Goal: Task Accomplishment & Management: Manage account settings

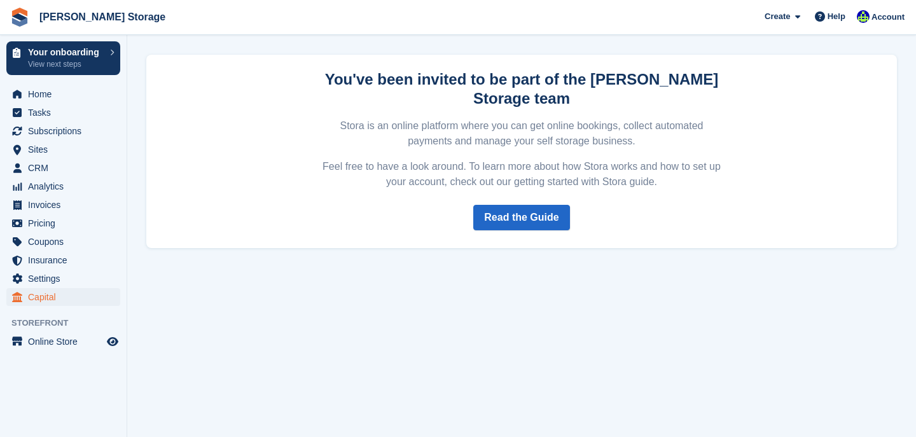
click at [51, 288] on span "Capital" at bounding box center [66, 297] width 76 height 18
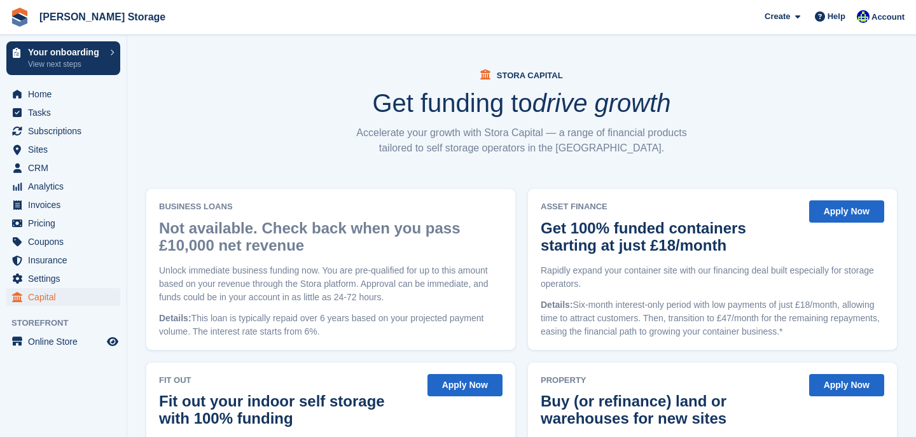
click at [50, 281] on span "Settings" at bounding box center [66, 279] width 76 height 18
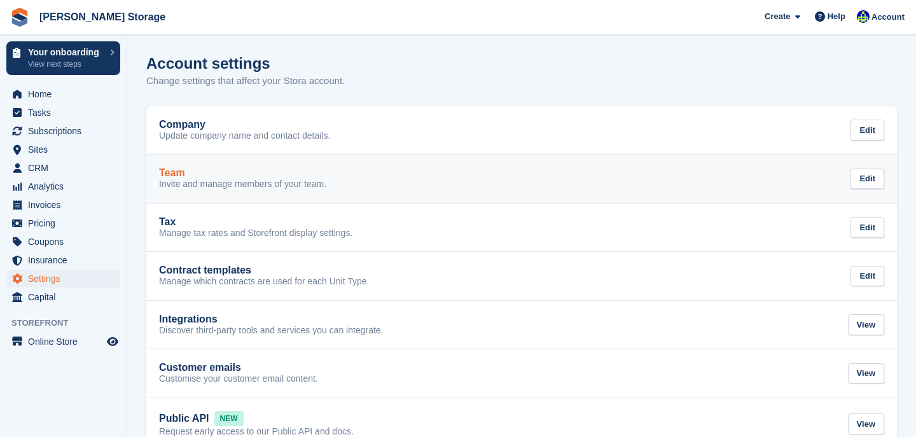
click at [177, 183] on p "Invite and manage members of your team." at bounding box center [242, 184] width 167 height 11
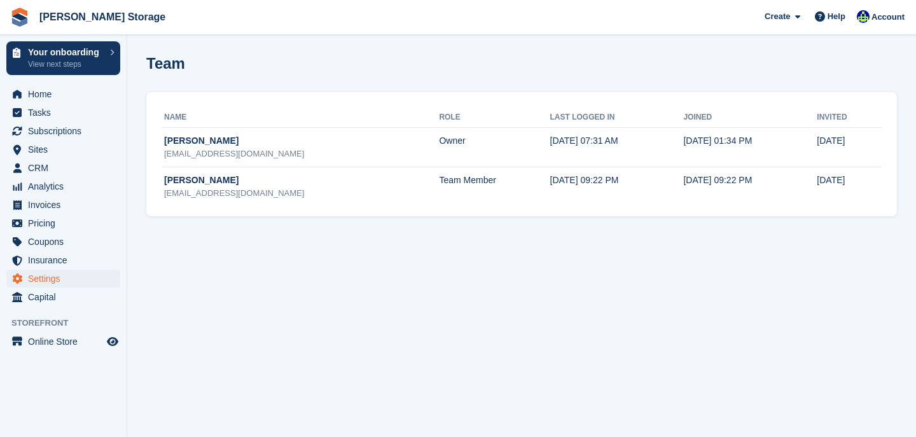
click at [228, 300] on section "Team Name Role Last logged in Joined Invited Nicholas Pain admin@rushtonstorage…" at bounding box center [521, 218] width 789 height 437
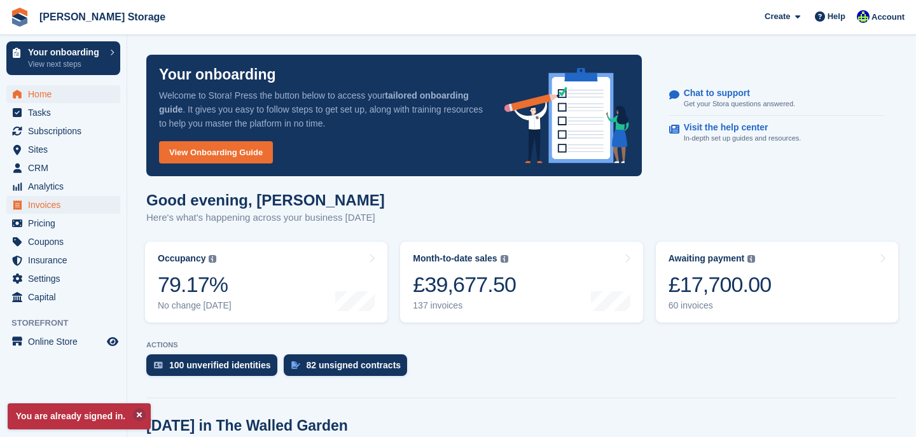
click at [56, 200] on span "Invoices" at bounding box center [66, 205] width 76 height 18
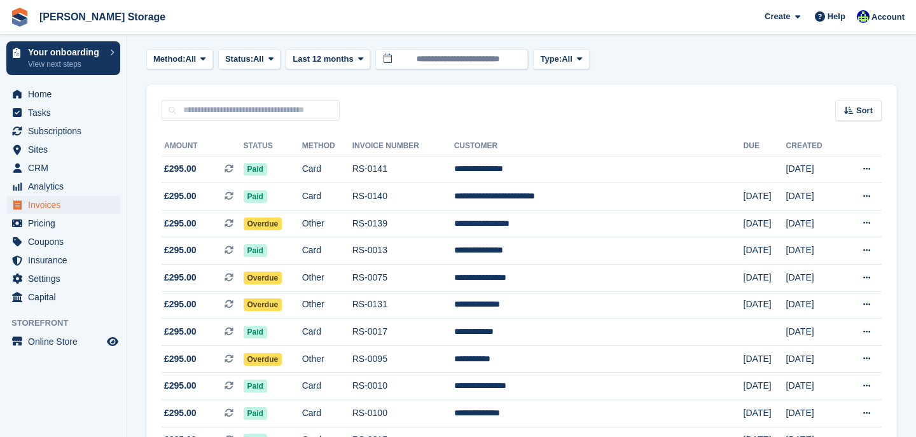
scroll to position [36, 0]
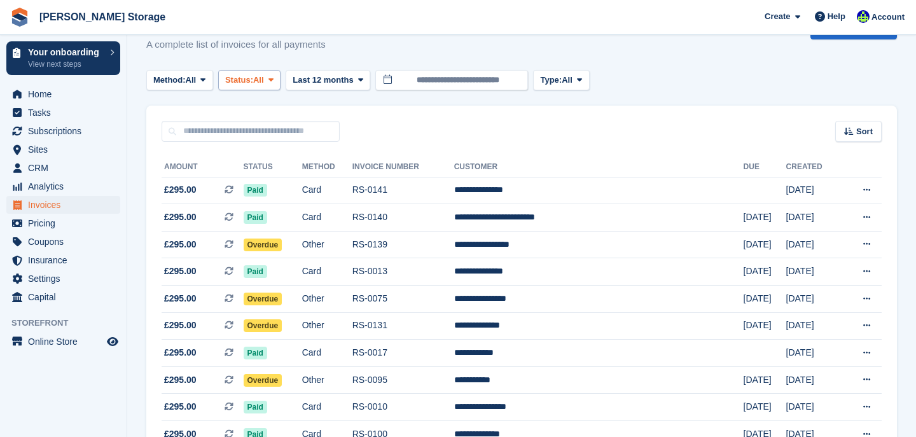
click at [264, 74] on span "All" at bounding box center [258, 80] width 11 height 13
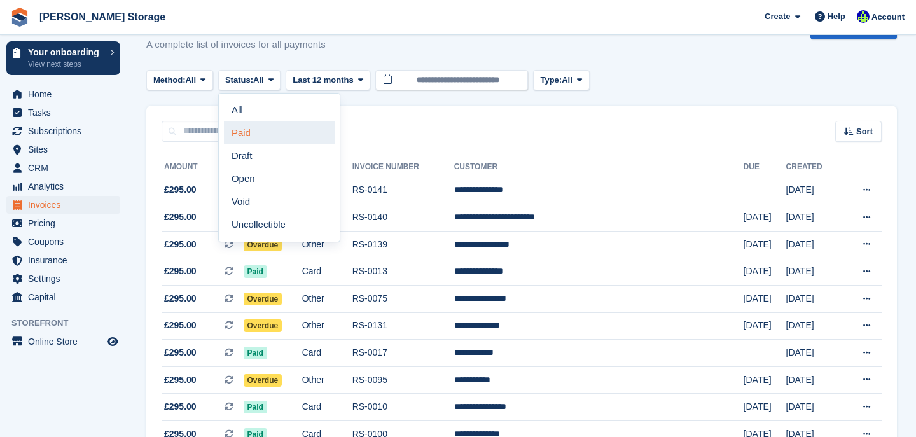
click at [261, 126] on link "Paid" at bounding box center [279, 132] width 111 height 23
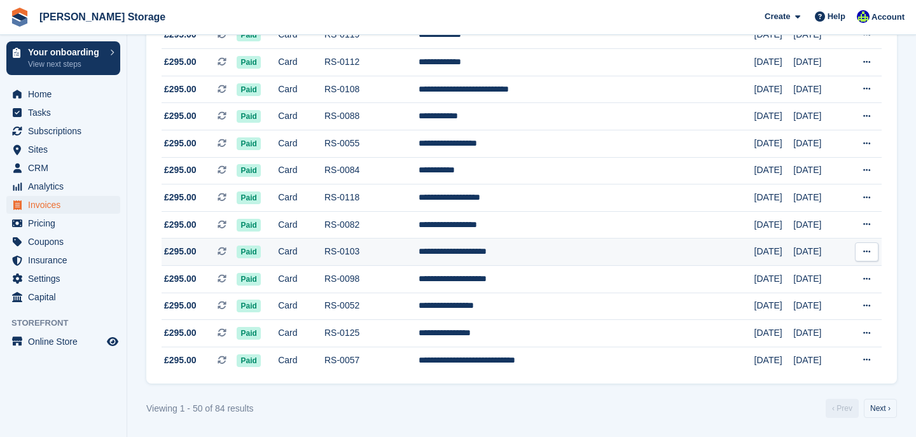
scroll to position [1226, 0]
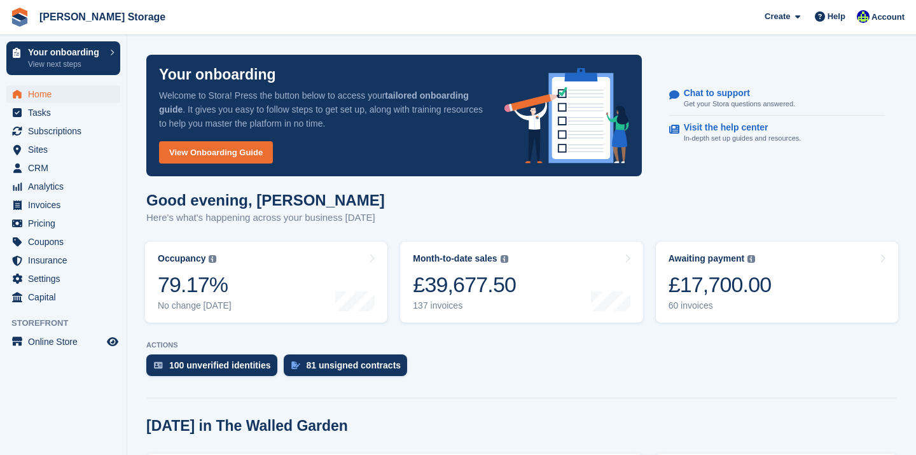
click at [55, 279] on span "Settings" at bounding box center [66, 279] width 76 height 18
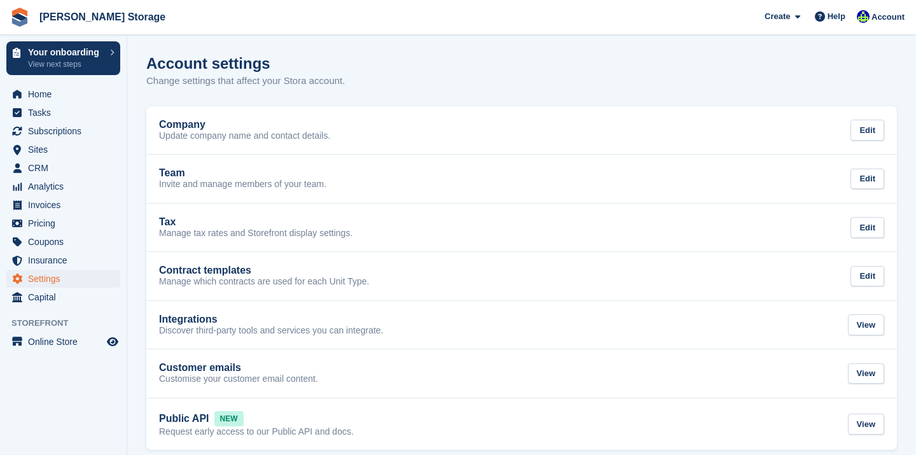
click at [180, 186] on p "Invite and manage members of your team." at bounding box center [242, 184] width 167 height 11
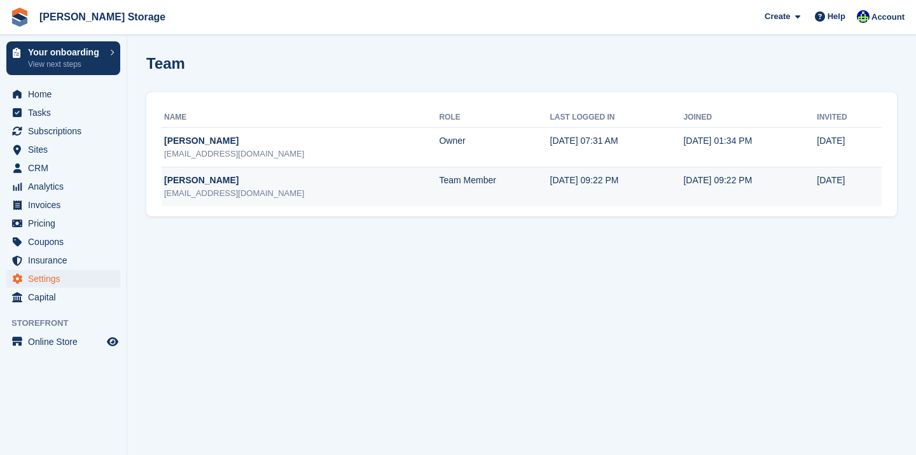
click at [852, 184] on td "[DATE]" at bounding box center [846, 186] width 59 height 39
click at [620, 173] on td "[DATE] 09:22 PM" at bounding box center [617, 186] width 134 height 39
click at [234, 172] on td "[PERSON_NAME] [EMAIL_ADDRESS][DOMAIN_NAME]" at bounding box center [300, 186] width 277 height 39
click at [178, 190] on div "[EMAIL_ADDRESS][DOMAIN_NAME]" at bounding box center [301, 193] width 275 height 13
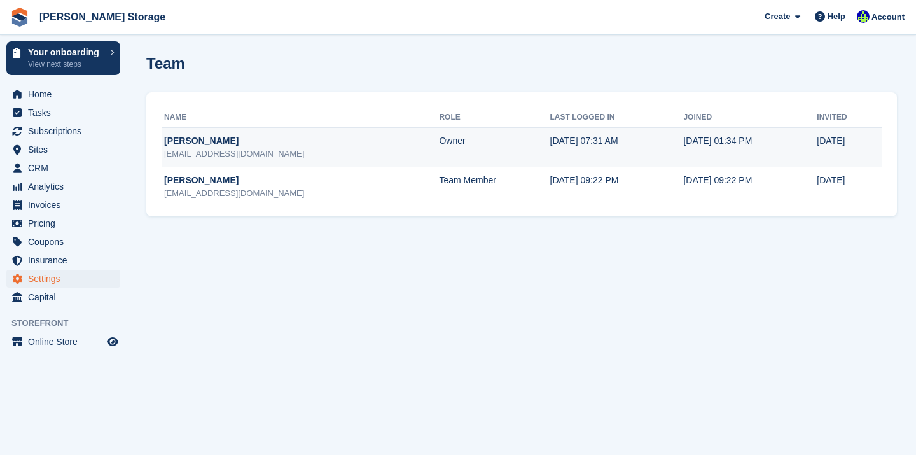
click at [317, 137] on div "[PERSON_NAME]" at bounding box center [301, 140] width 275 height 13
